Goal: Communication & Community: Answer question/provide support

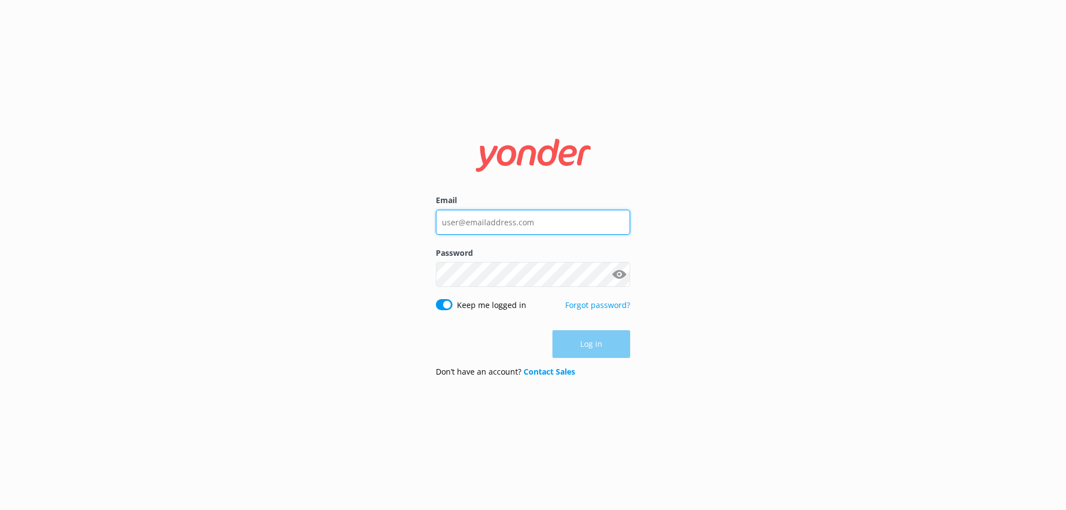
type input "[EMAIL_ADDRESS][DOMAIN_NAME]"
click at [500, 347] on div "Log in" at bounding box center [533, 344] width 194 height 28
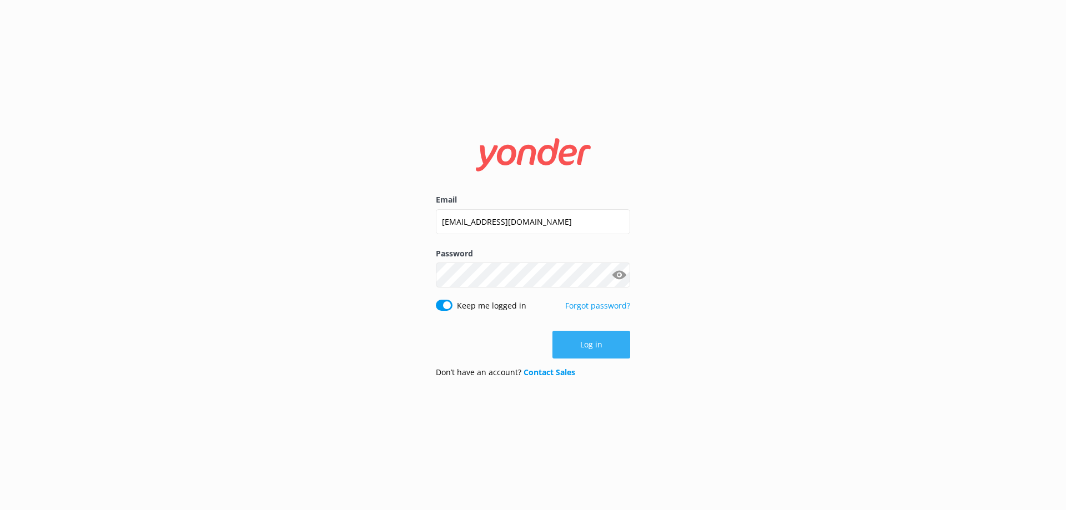
click at [572, 345] on button "Log in" at bounding box center [592, 345] width 78 height 28
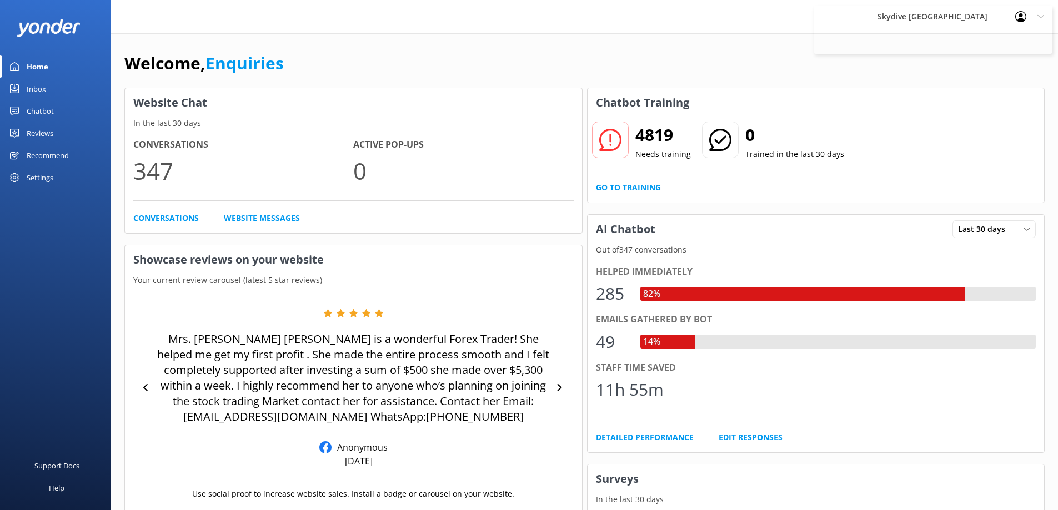
click at [23, 82] on link "Inbox" at bounding box center [55, 89] width 111 height 22
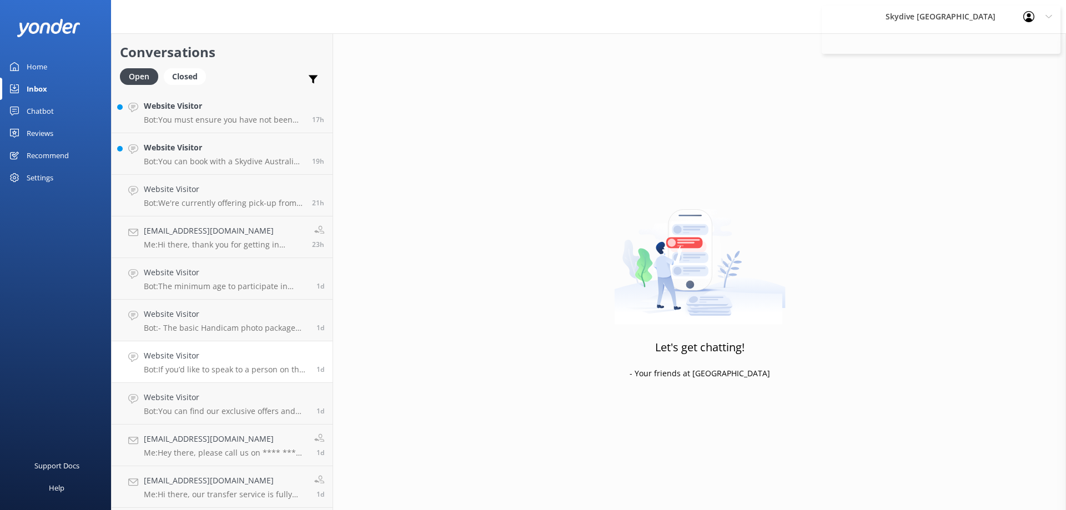
scroll to position [278, 0]
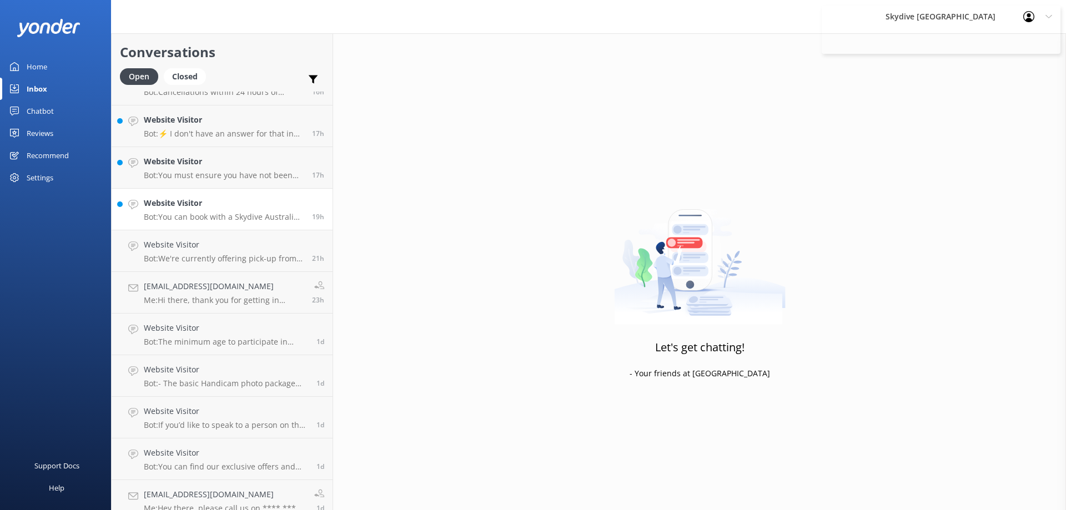
click at [257, 212] on div "Website Visitor Bot: You can book with a Skydive Australia voucher by calling u…" at bounding box center [224, 209] width 160 height 24
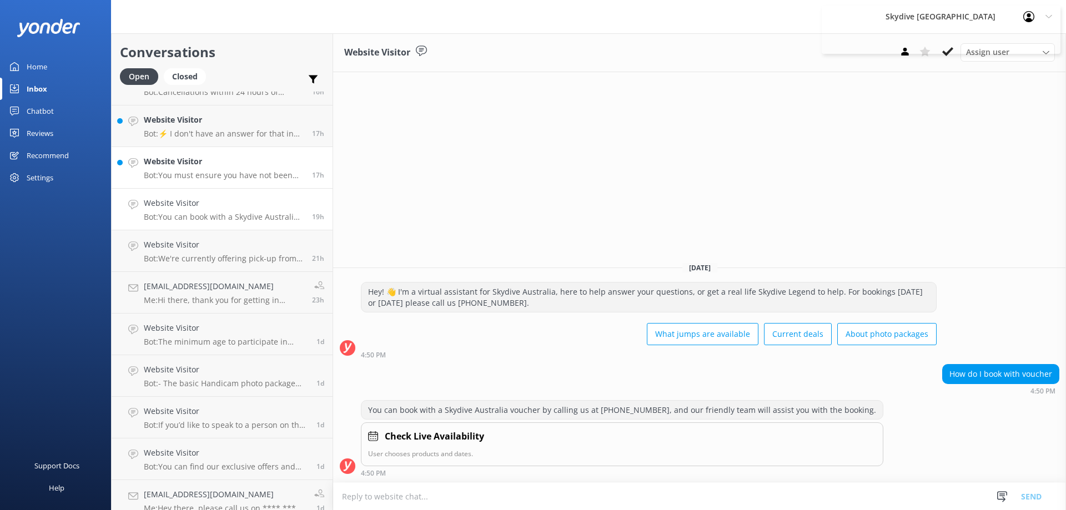
click at [211, 159] on h4 "Website Visitor" at bounding box center [224, 162] width 160 height 12
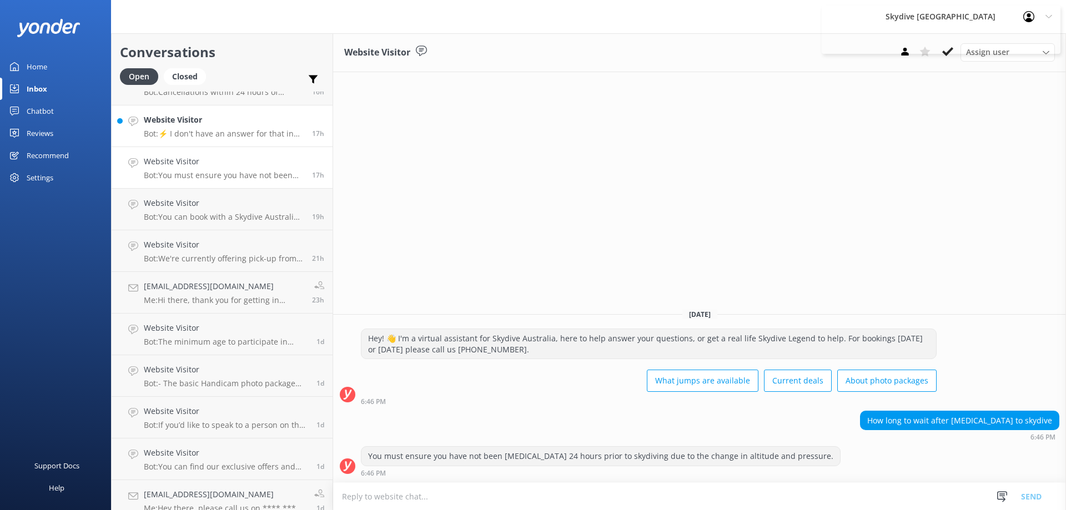
click at [181, 141] on link "Website Visitor Bot: ⚡ I don't have an answer for that in my knowledge base. Pl…" at bounding box center [222, 127] width 221 height 42
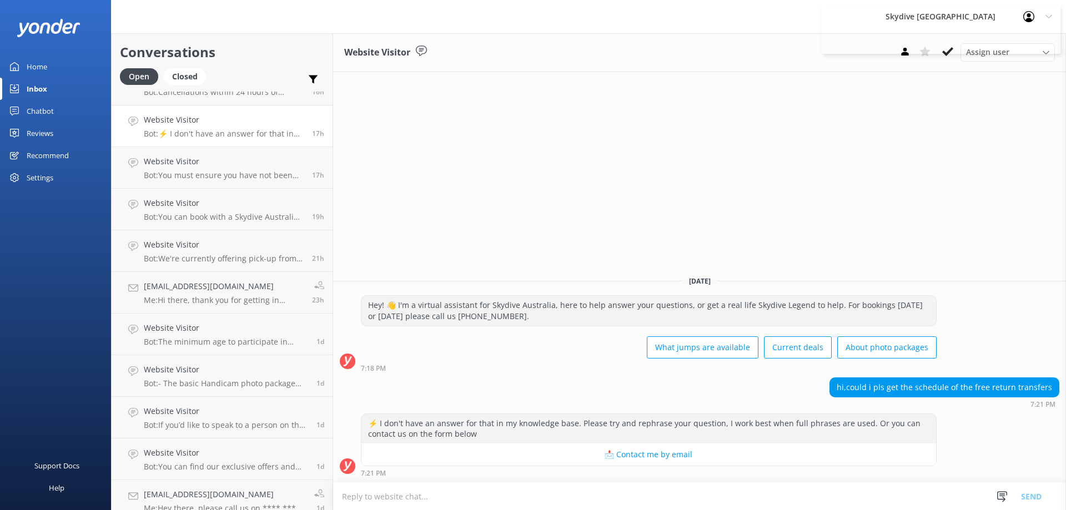
click at [515, 497] on textarea at bounding box center [699, 496] width 733 height 27
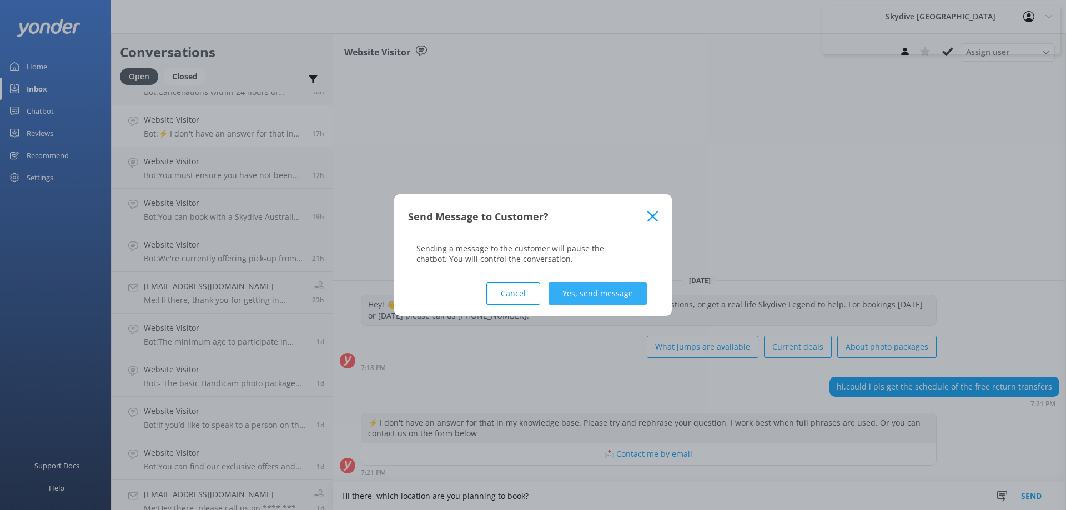
type textarea "Hi there, which location are you planning to book?"
click at [582, 295] on button "Yes, send message" at bounding box center [598, 294] width 98 height 22
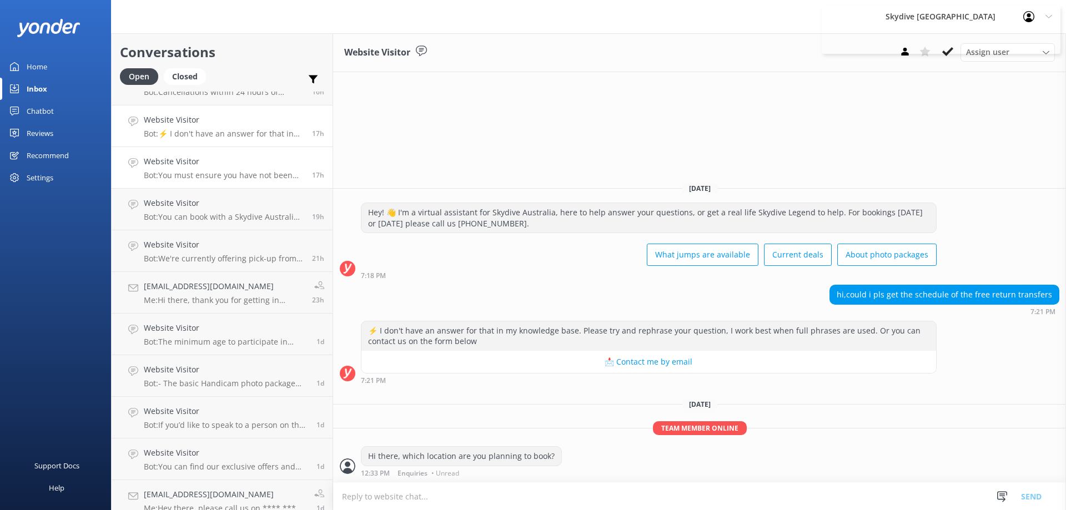
scroll to position [222, 0]
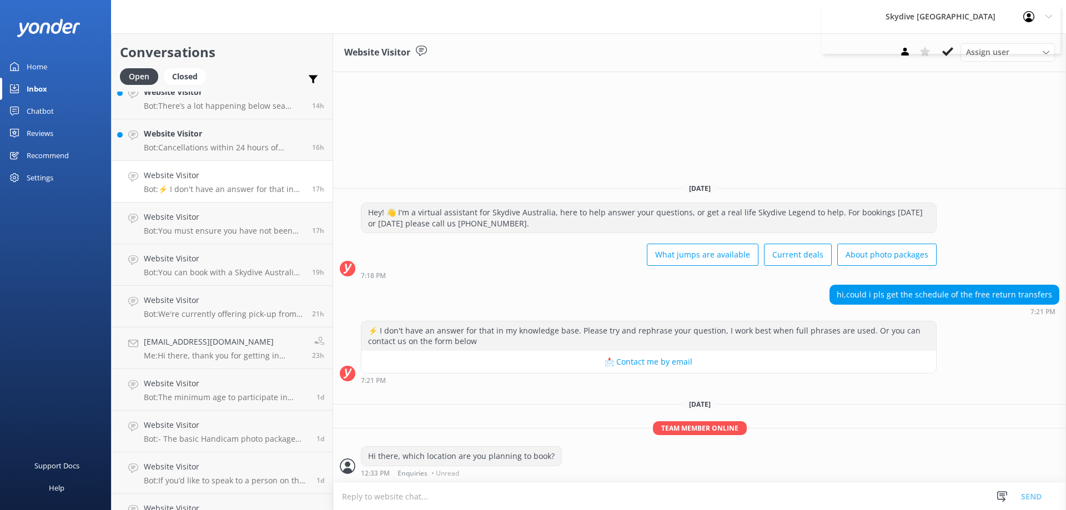
click at [255, 186] on p "Bot: ⚡ I don't have an answer for that in my knowledge base. Please try and rep…" at bounding box center [224, 189] width 160 height 10
click at [222, 151] on p "Bot: Cancellations within 24 hours of departure will incur a 100% cancellation …" at bounding box center [224, 148] width 160 height 10
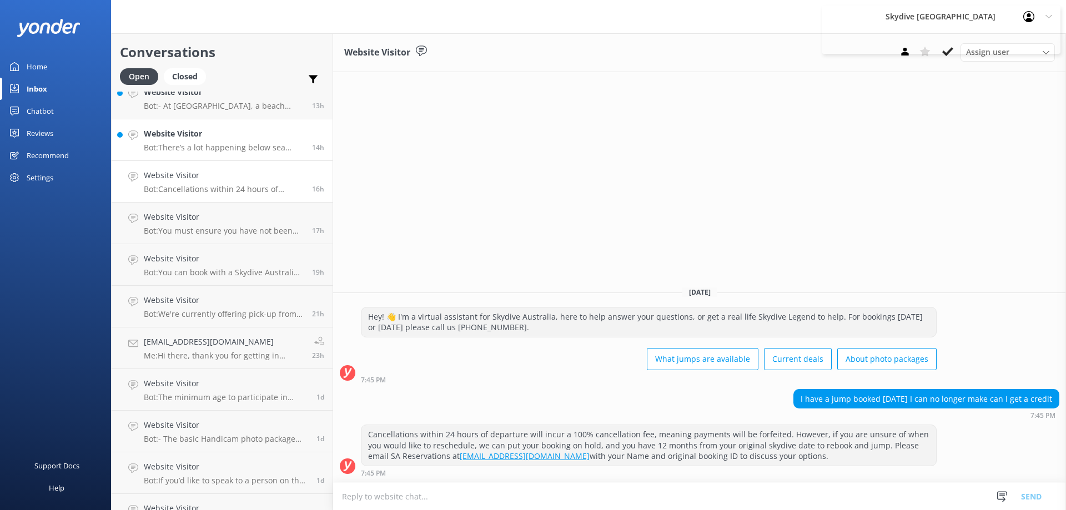
click at [224, 133] on h4 "Website Visitor" at bounding box center [224, 134] width 160 height 12
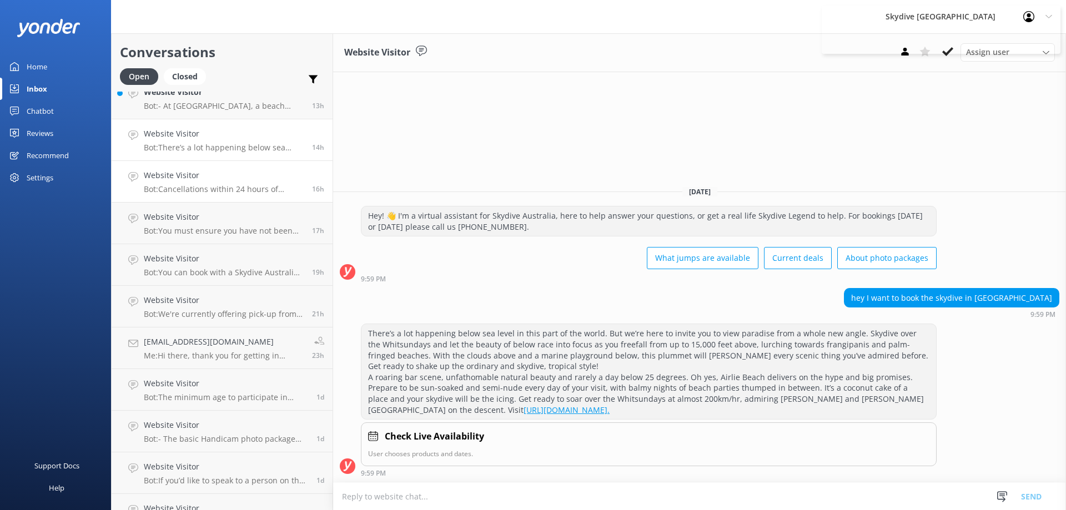
scroll to position [111, 0]
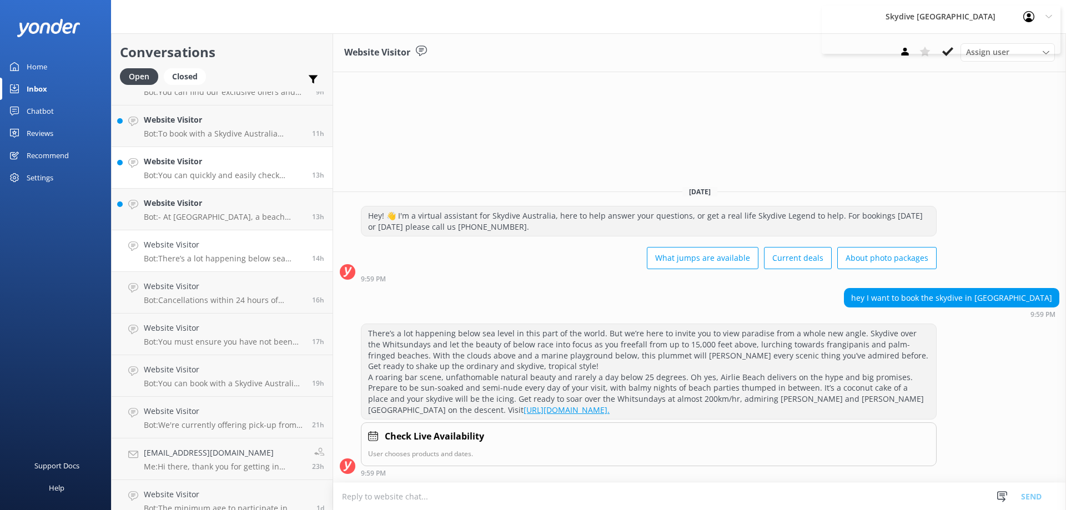
click at [274, 177] on p "Bot: You can quickly and easily check availability for the Newcastle shuttle se…" at bounding box center [224, 176] width 160 height 10
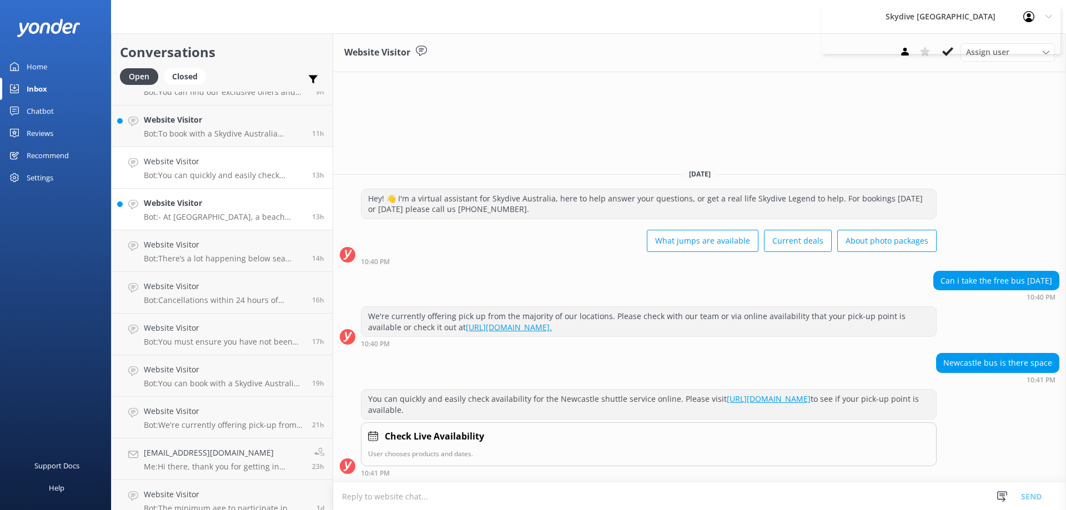
click at [208, 219] on p "Bot: - At [GEOGRAPHIC_DATA], a beach landing is possible but depends on the wea…" at bounding box center [224, 217] width 160 height 10
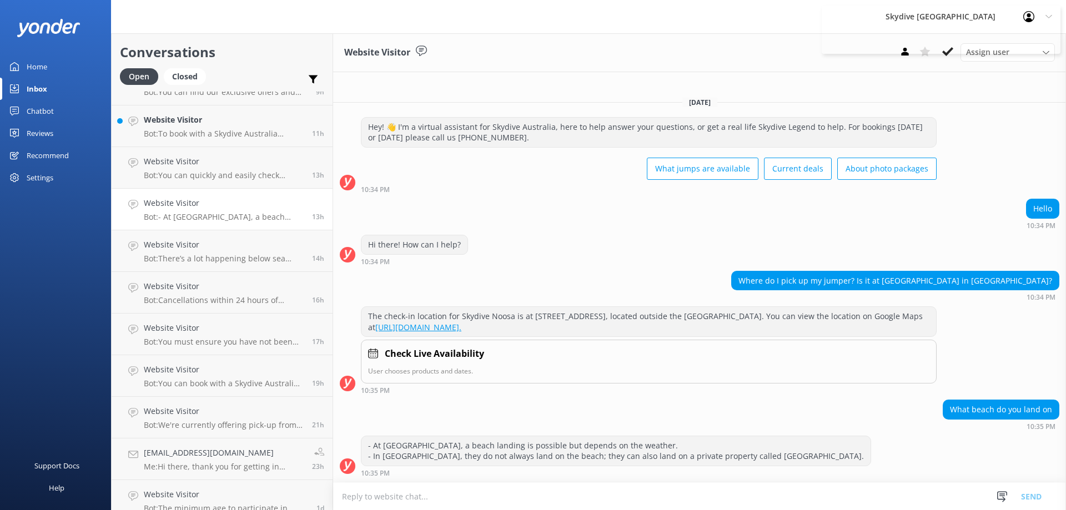
scroll to position [56, 0]
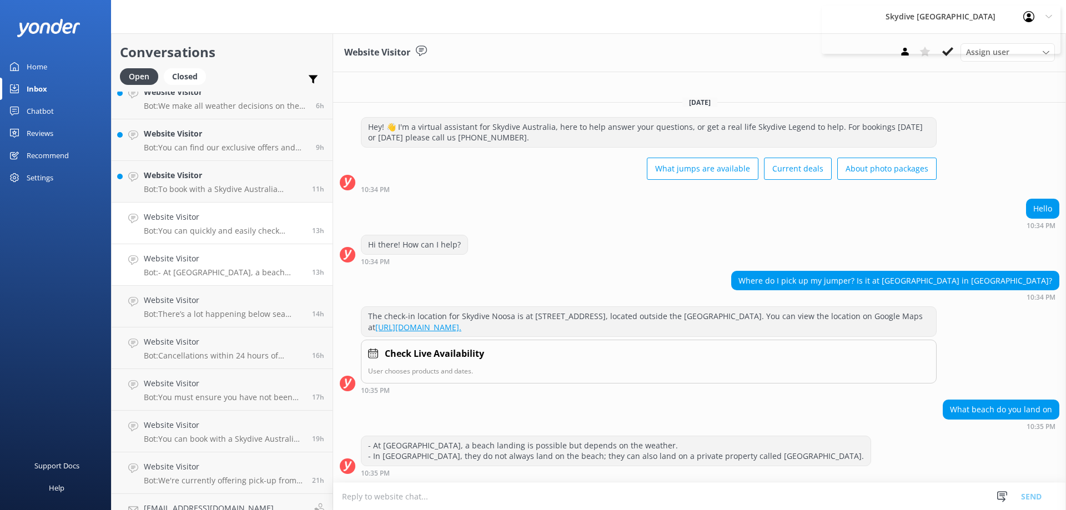
click at [233, 235] on p "Bot: You can quickly and easily check availability for the Newcastle shuttle se…" at bounding box center [224, 231] width 160 height 10
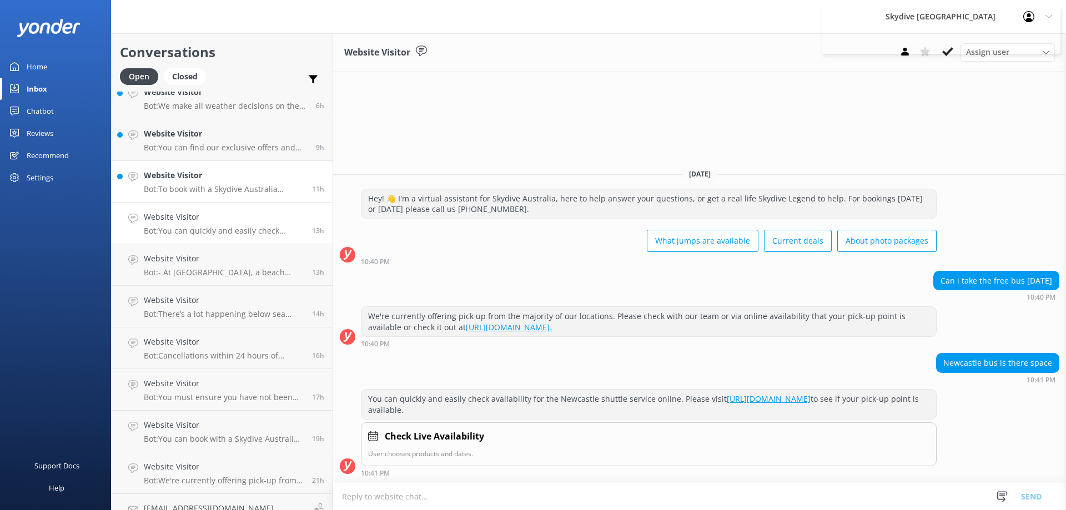
click at [234, 182] on div "Website Visitor Bot: To book with a Skydive Australia voucher, you need to call…" at bounding box center [224, 181] width 160 height 24
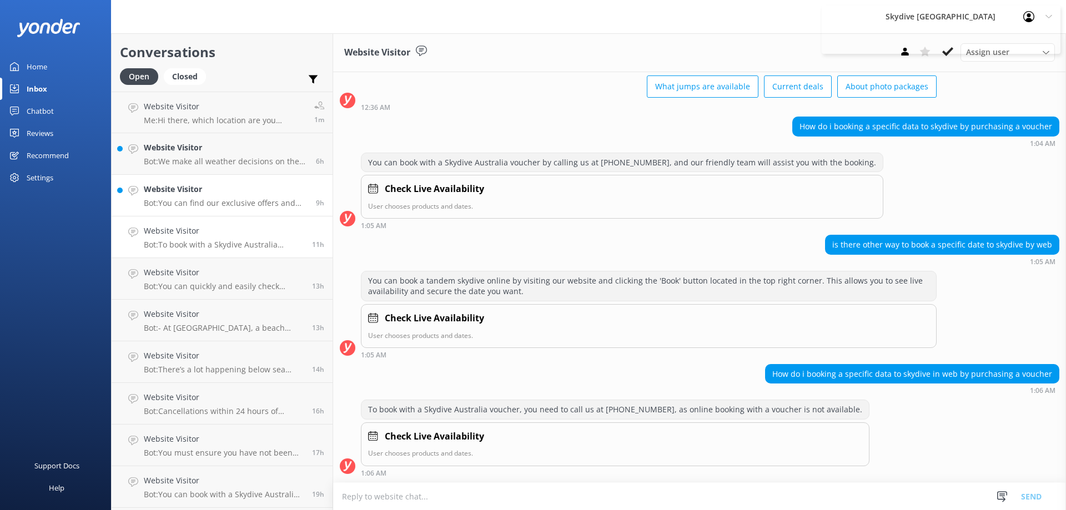
click at [225, 212] on link "Website Visitor Bot: You can find our exclusive offers and current deals by vis…" at bounding box center [222, 196] width 221 height 42
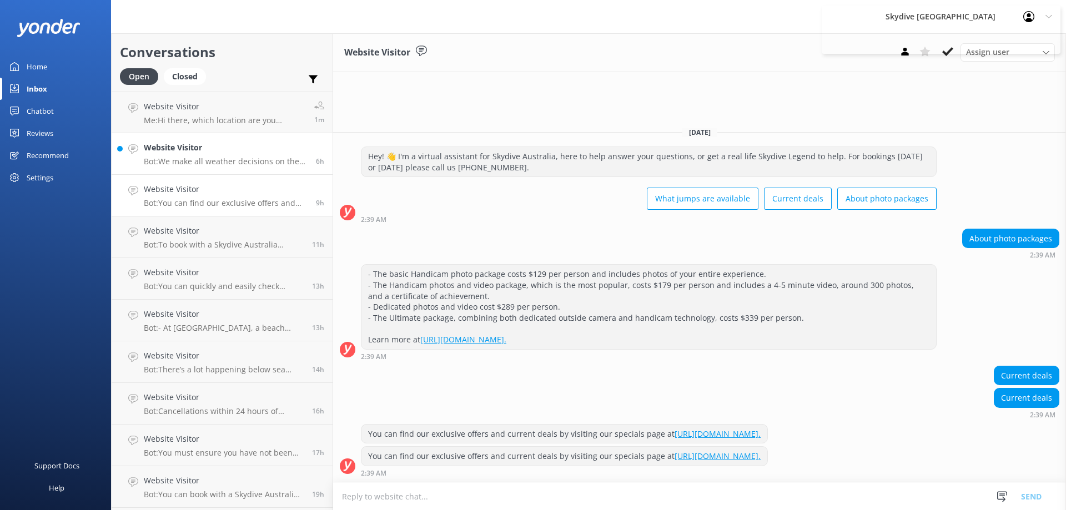
click at [228, 161] on p "Bot: We make all weather decisions on the day of the skydive. If there are any …" at bounding box center [226, 162] width 164 height 10
